Goal: Browse casually

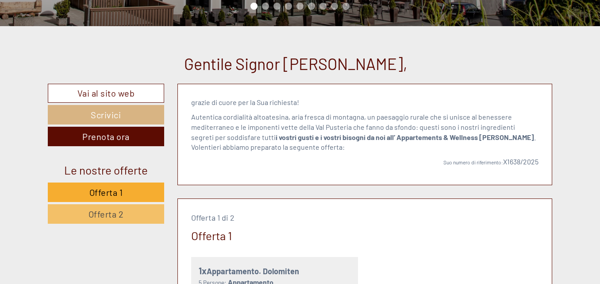
scroll to position [281, 0]
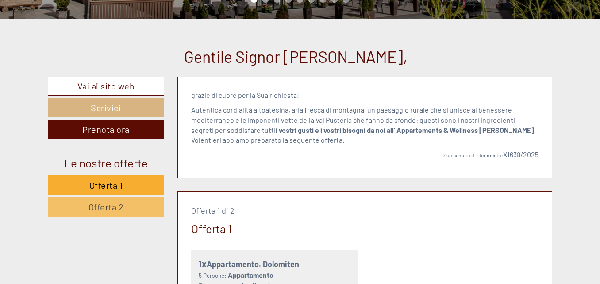
drag, startPoint x: 602, startPoint y: 8, endPoint x: 604, endPoint y: 39, distance: 31.0
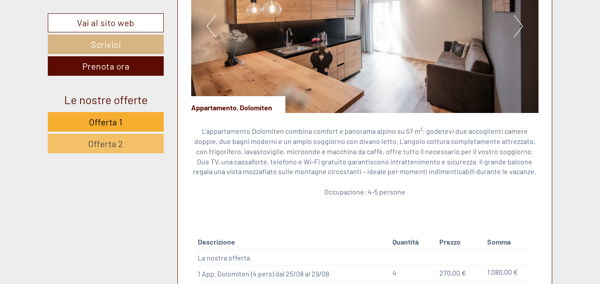
scroll to position [765, 0]
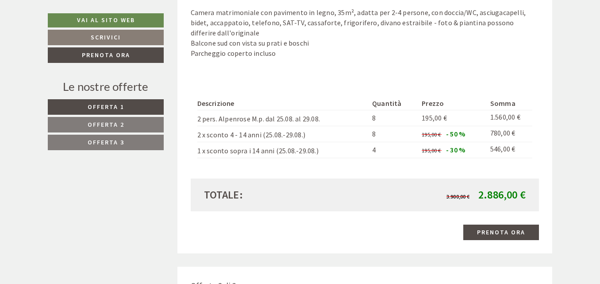
scroll to position [767, 0]
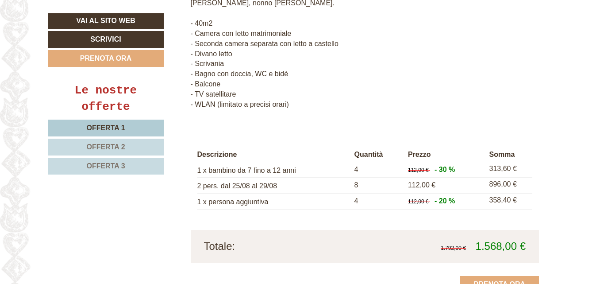
scroll to position [916, 0]
